Goal: Check status

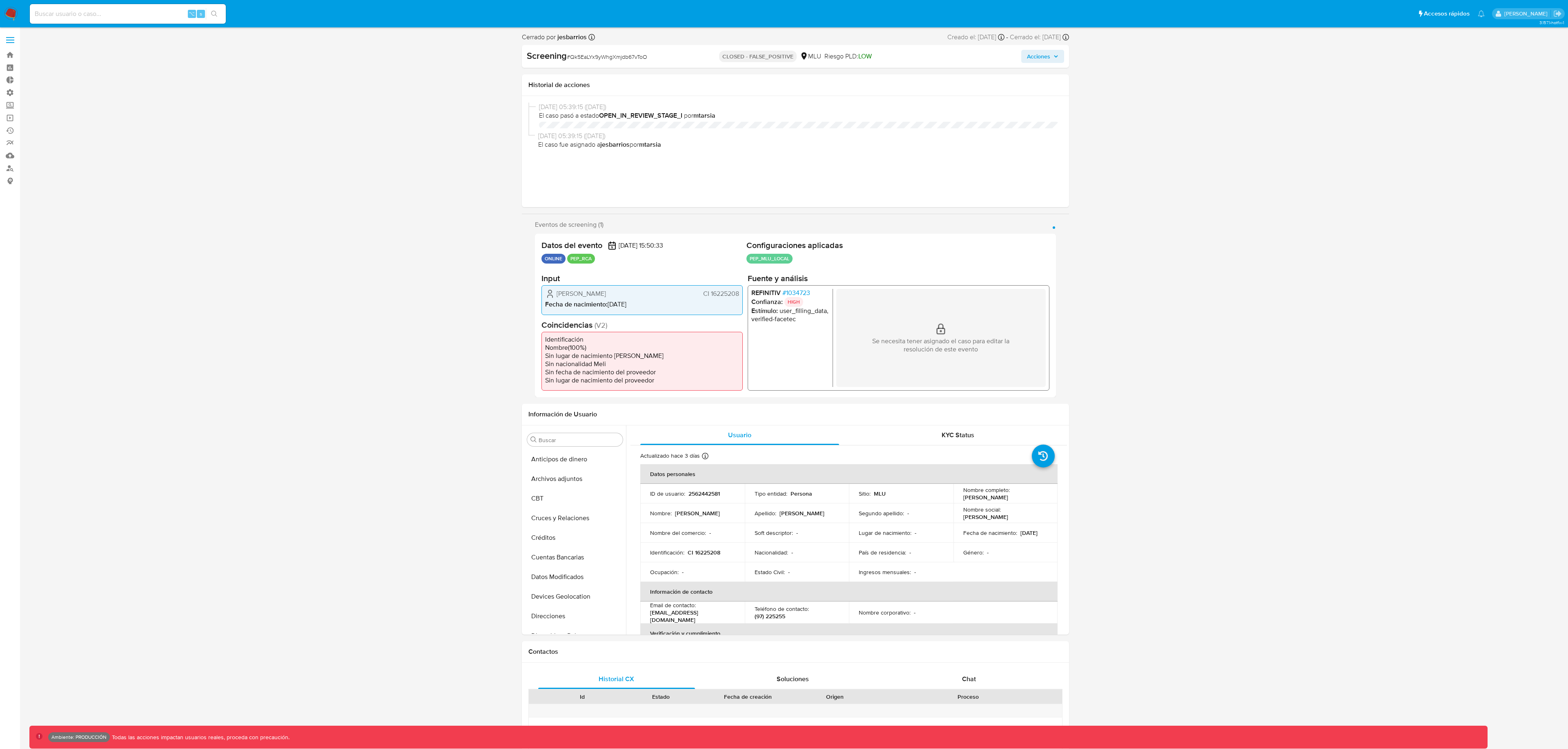
select select "10"
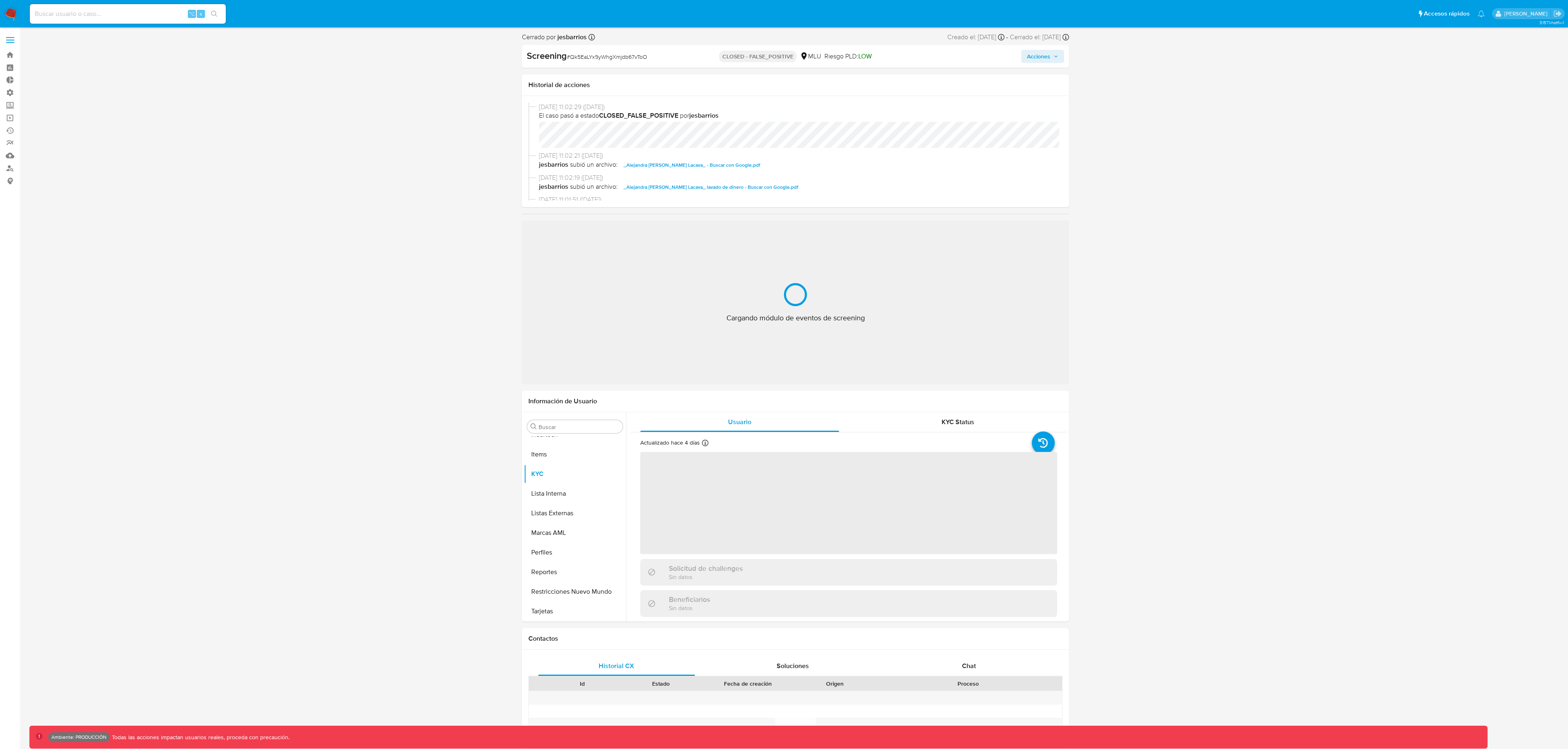
scroll to position [365, 0]
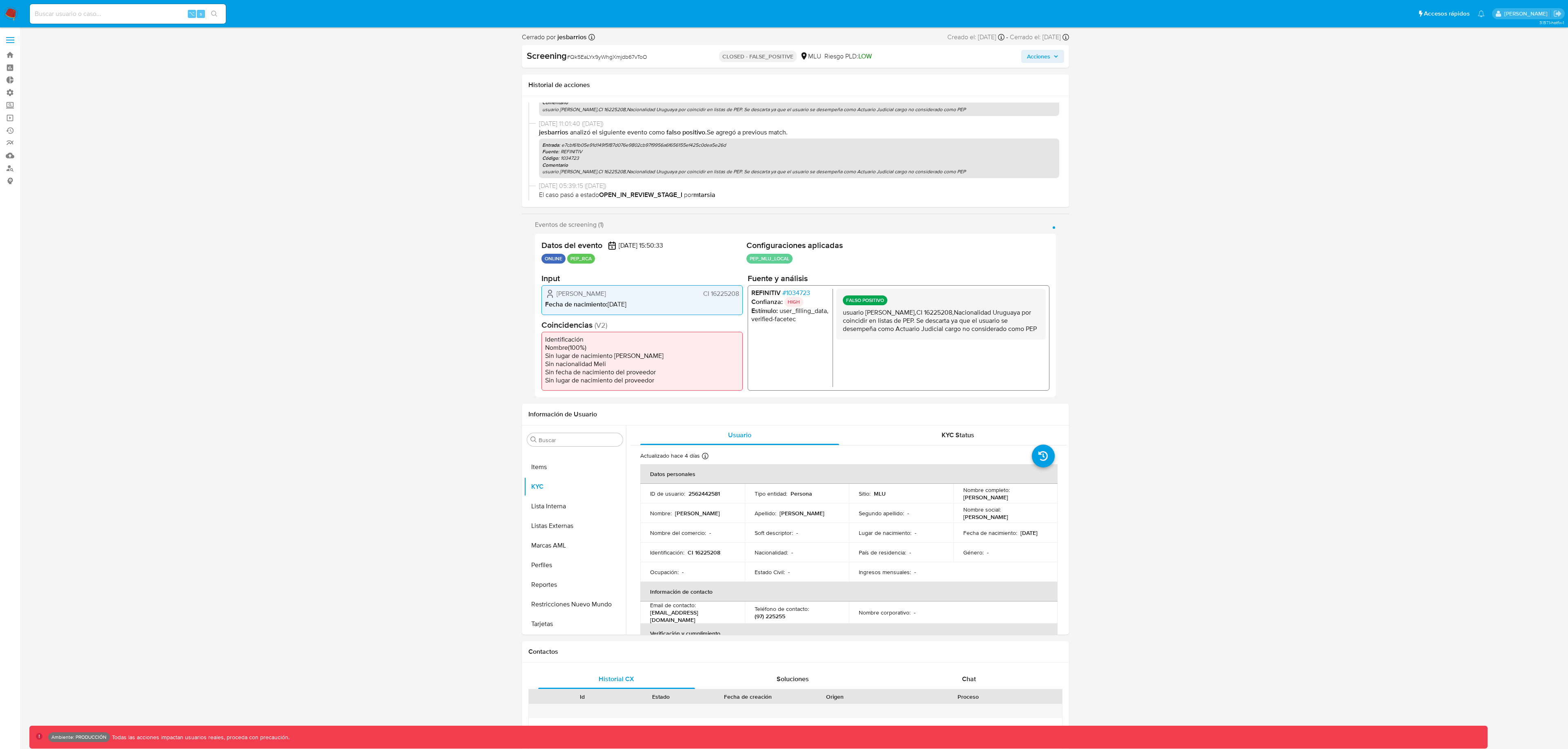
select select "10"
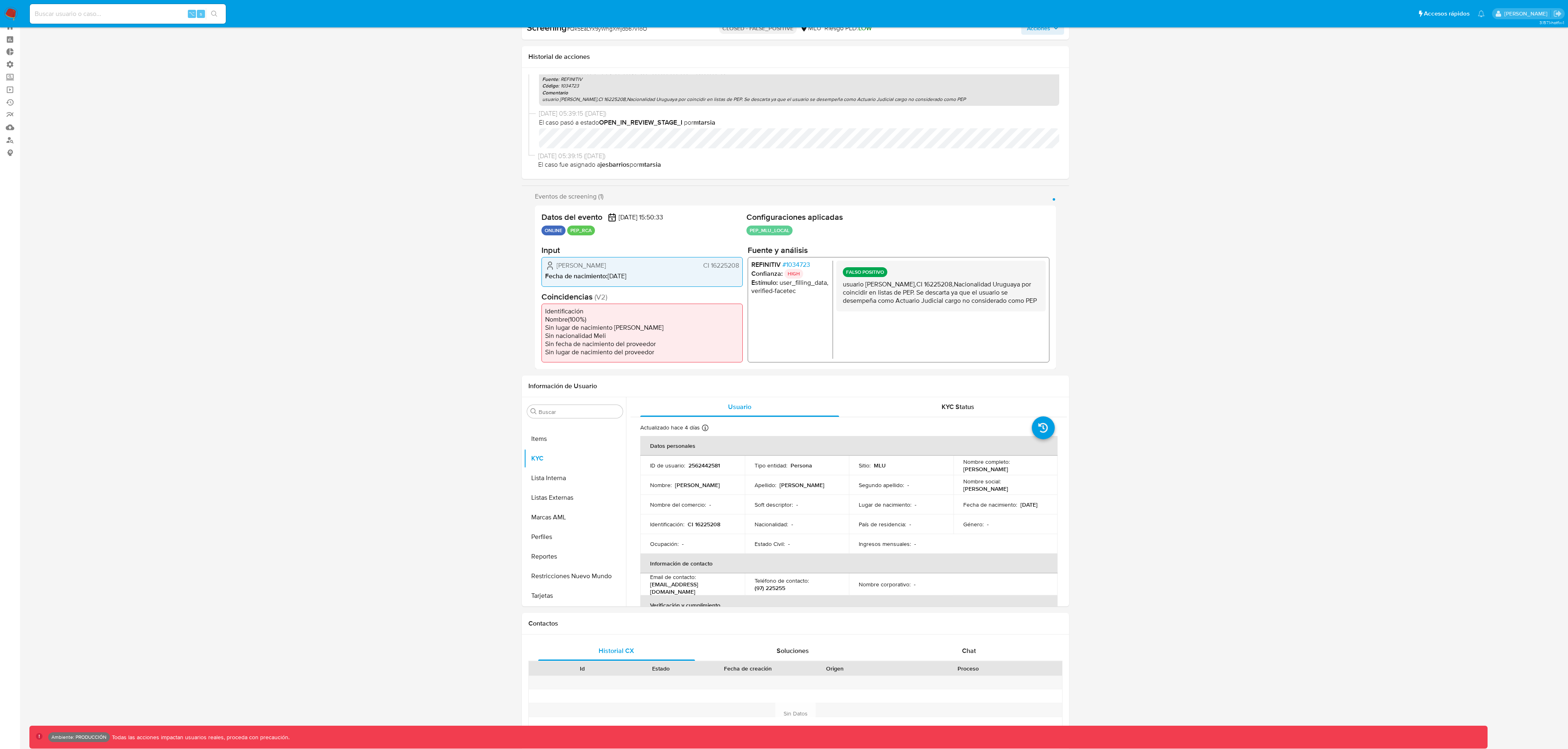
scroll to position [0, 0]
